Goal: Task Accomplishment & Management: Manage account settings

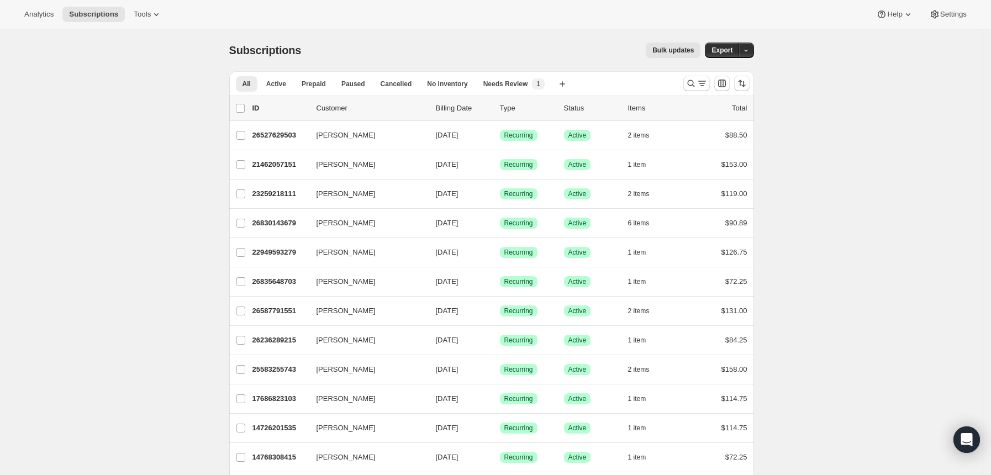
click at [696, 84] on icon "Search and filter results" at bounding box center [690, 83] width 11 height 11
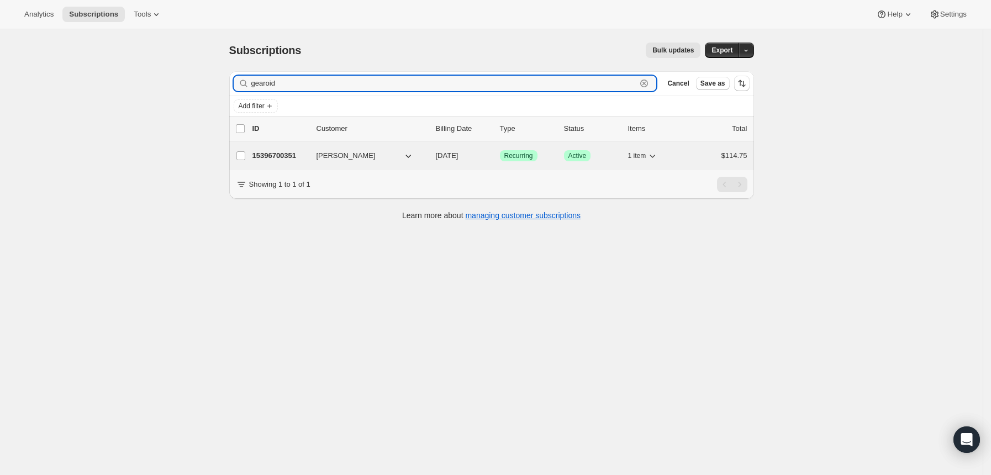
type input "gearoid"
click at [303, 155] on p "15396700351" at bounding box center [279, 155] width 55 height 11
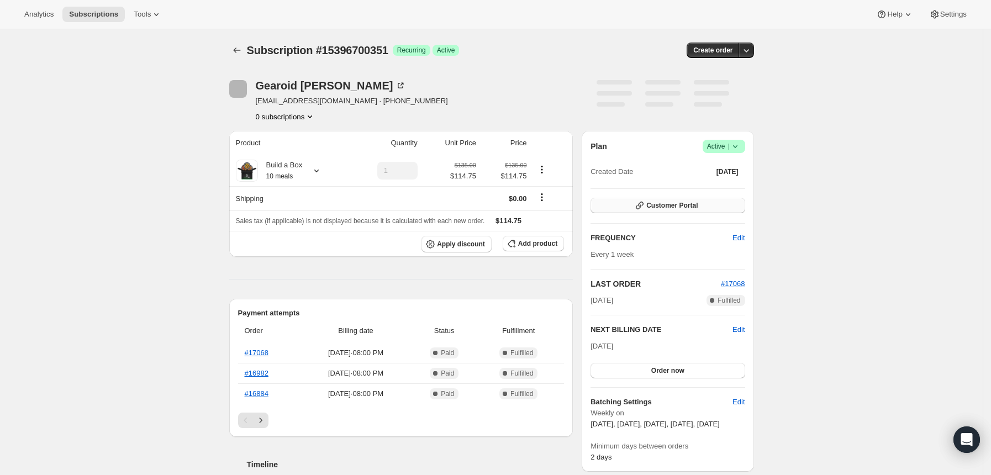
click at [648, 198] on button "Customer Portal" at bounding box center [667, 205] width 154 height 15
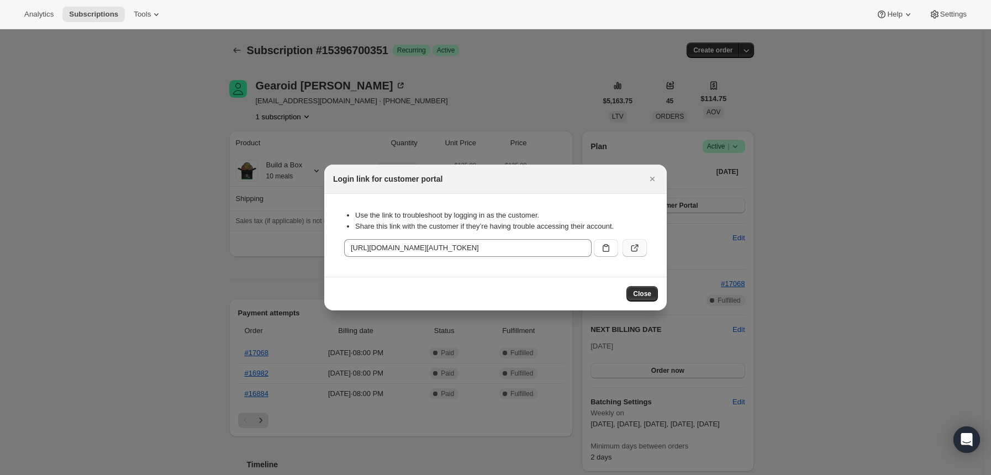
click at [632, 246] on icon ":rcb:" at bounding box center [634, 247] width 11 height 11
click at [652, 180] on icon "Close" at bounding box center [652, 178] width 11 height 11
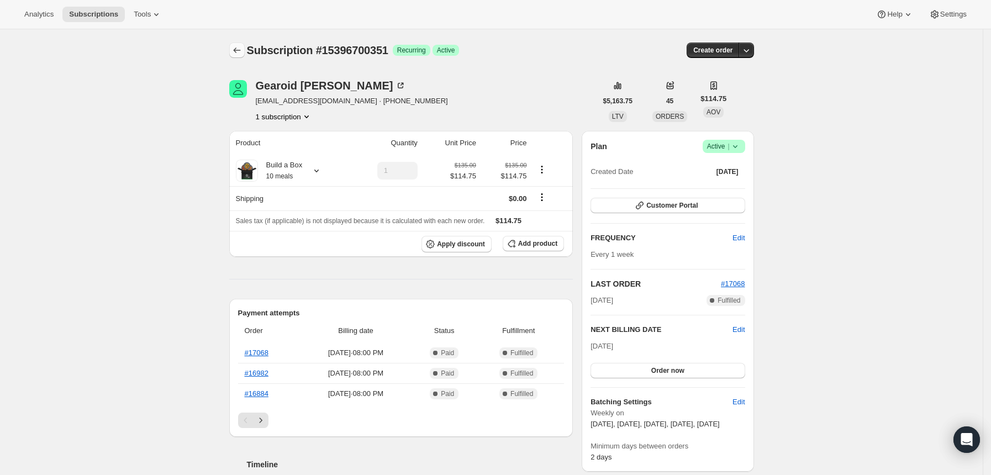
click at [242, 56] on button "Subscriptions" at bounding box center [236, 50] width 15 height 15
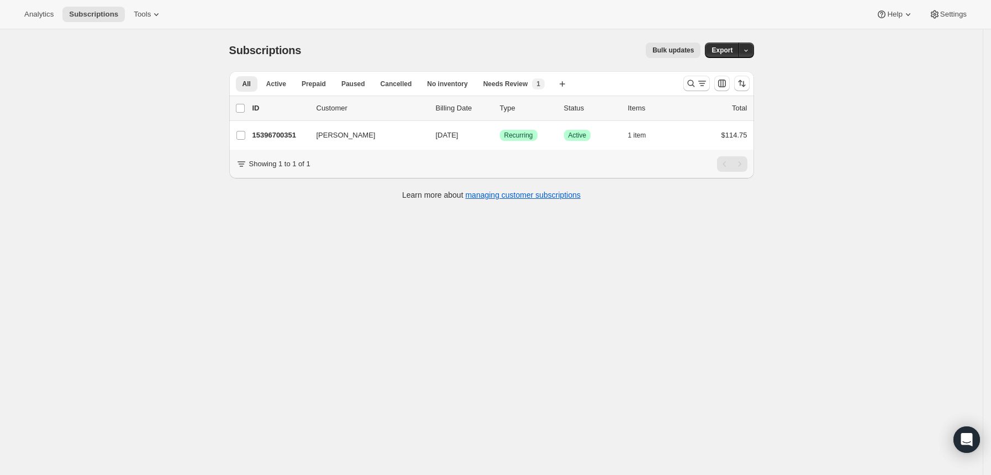
click at [521, 30] on div "Subscriptions. This page is ready Subscriptions Bulk updates More actions Bulk …" at bounding box center [491, 50] width 525 height 42
click at [688, 82] on button "Search and filter results" at bounding box center [696, 83] width 27 height 15
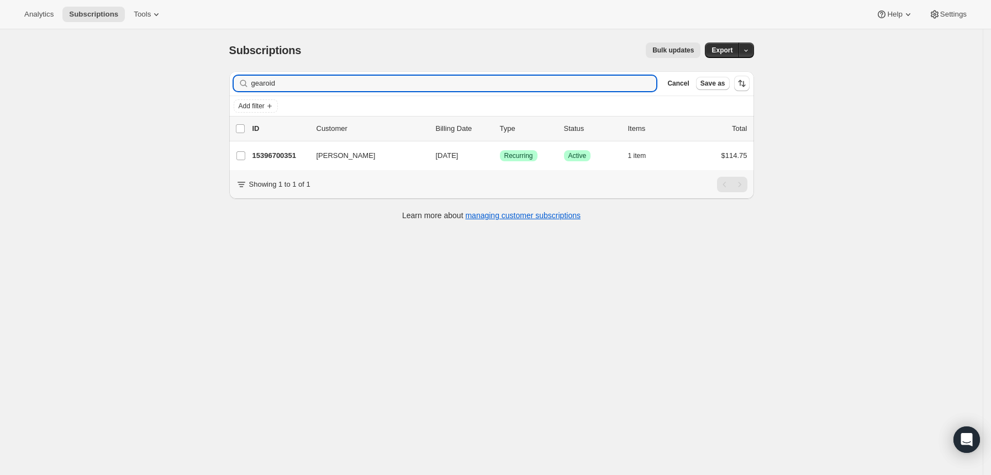
drag, startPoint x: 379, startPoint y: 82, endPoint x: 252, endPoint y: 79, distance: 127.1
click at [252, 79] on div "gearoid Clear" at bounding box center [445, 83] width 423 height 15
type input "[PERSON_NAME]"
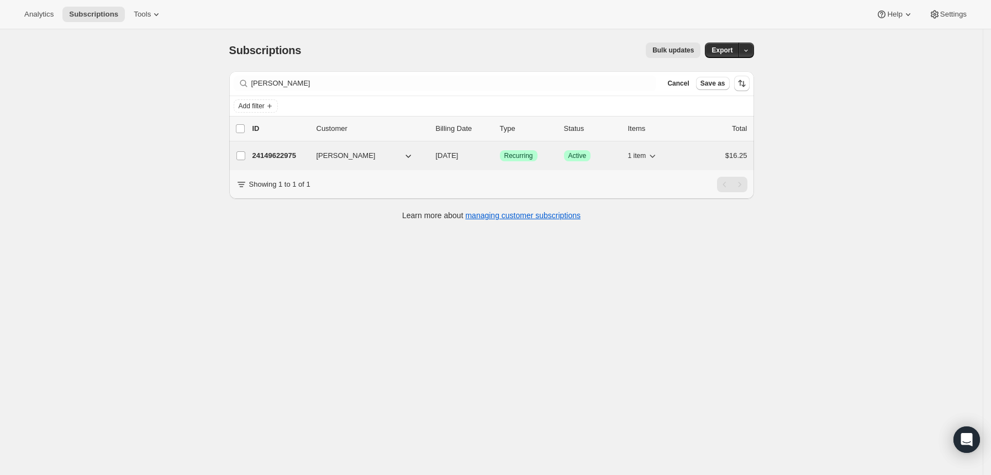
click at [287, 156] on p "24149622975" at bounding box center [279, 155] width 55 height 11
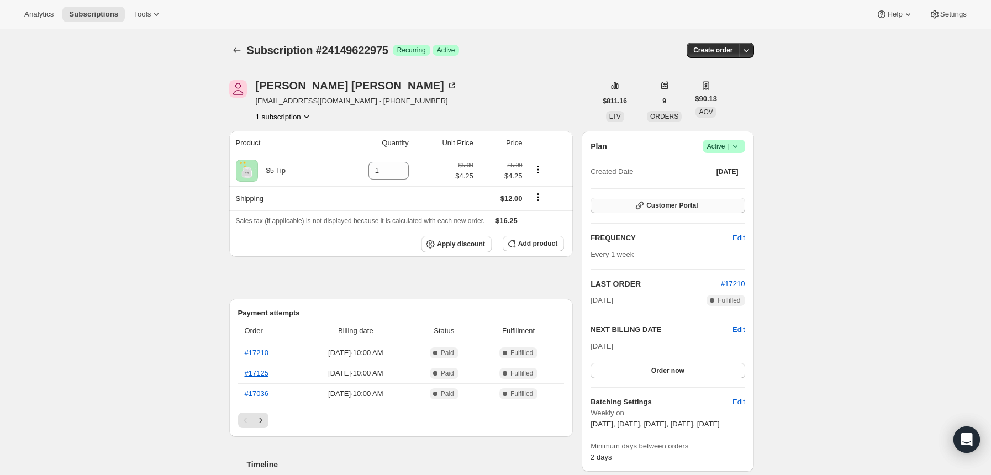
click at [643, 204] on icon "button" at bounding box center [639, 205] width 11 height 11
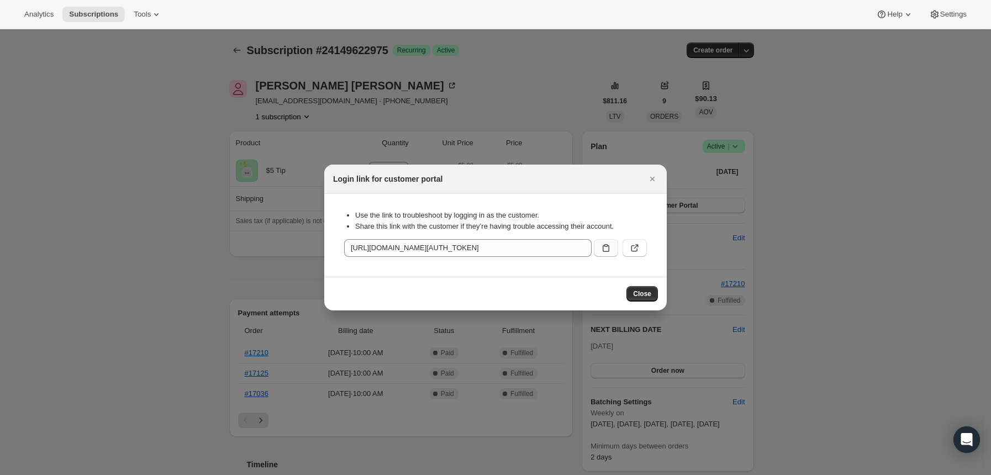
click at [611, 252] on icon ":rg9:" at bounding box center [605, 247] width 11 height 11
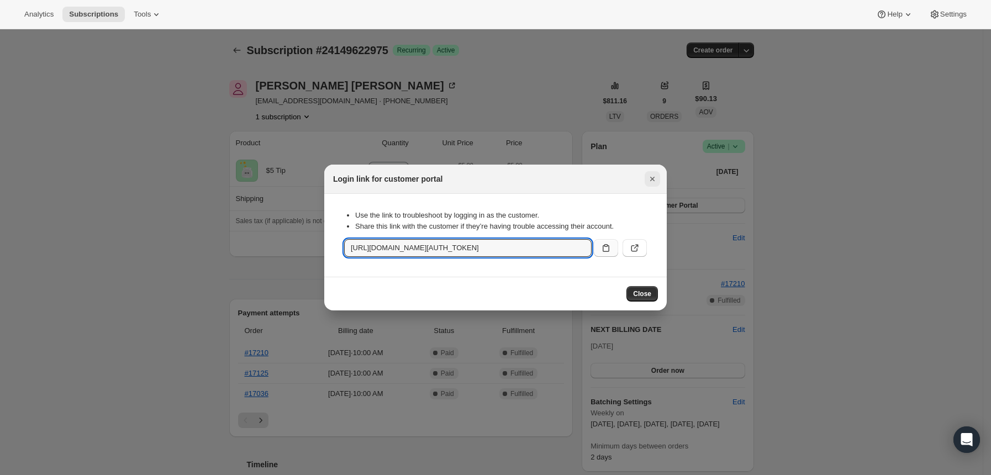
click at [652, 178] on icon "Close" at bounding box center [652, 178] width 11 height 11
